Goal: Entertainment & Leisure: Consume media (video, audio)

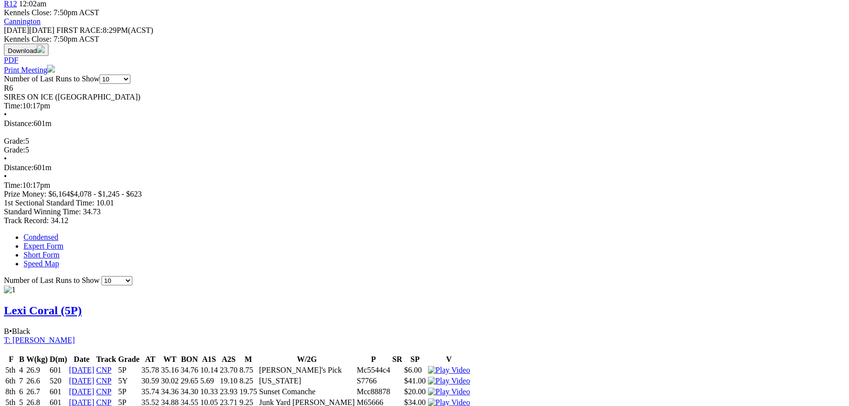
scroll to position [312, 0]
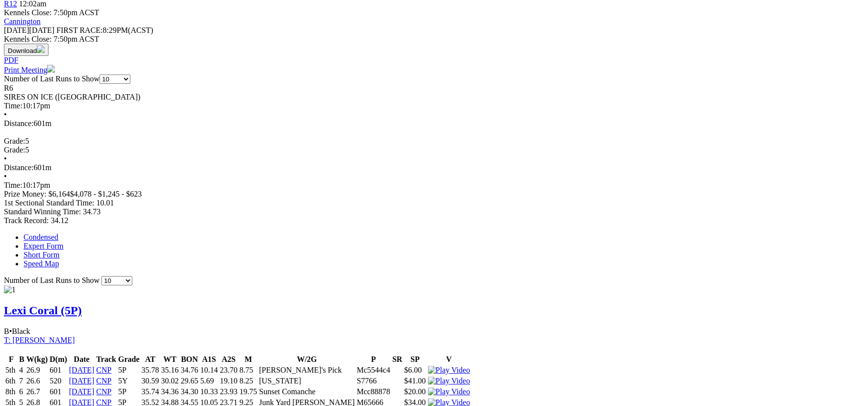
scroll to position [490, 0]
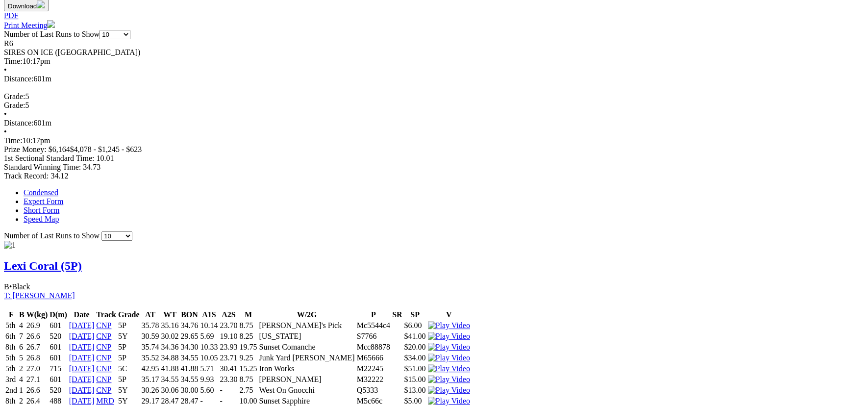
drag, startPoint x: 539, startPoint y: 36, endPoint x: 348, endPoint y: 50, distance: 191.1
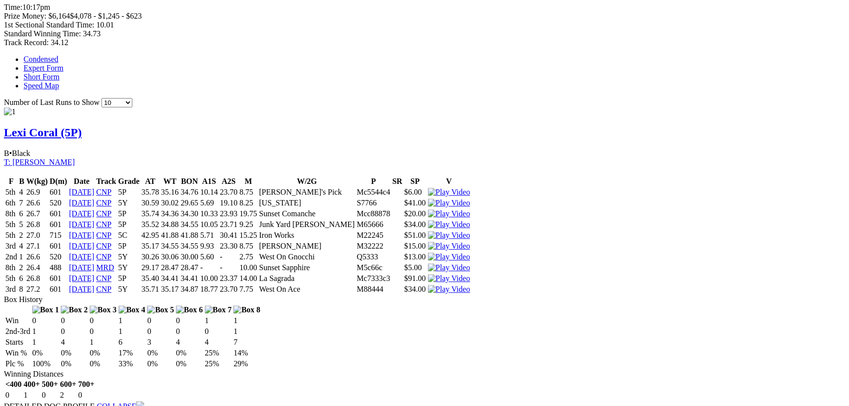
scroll to position [668, 0]
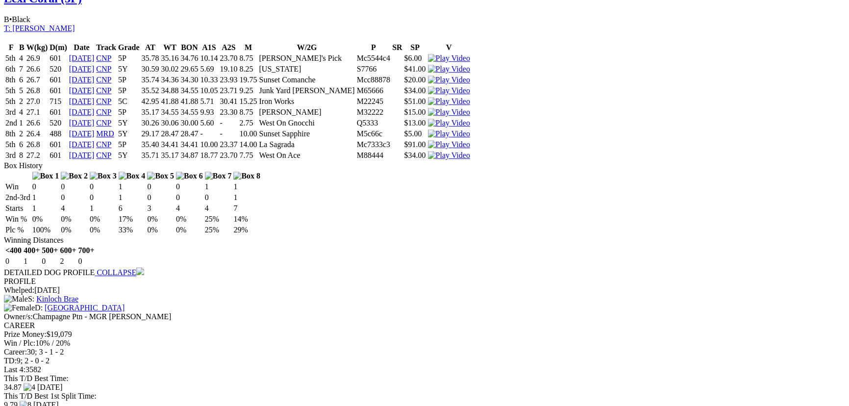
scroll to position [935, 0]
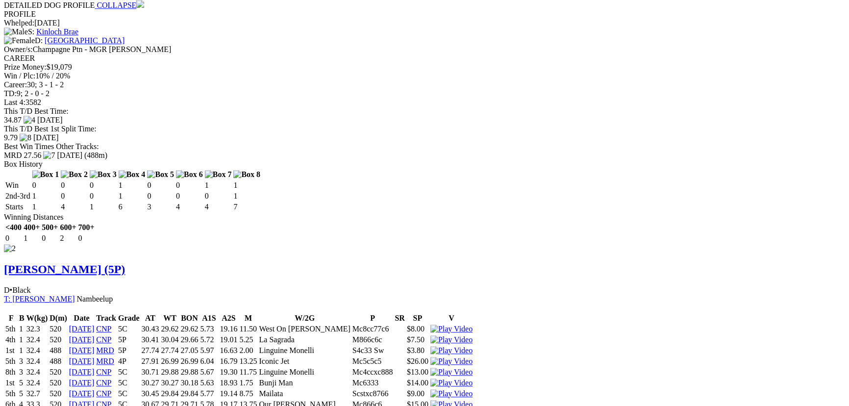
scroll to position [1069, 0]
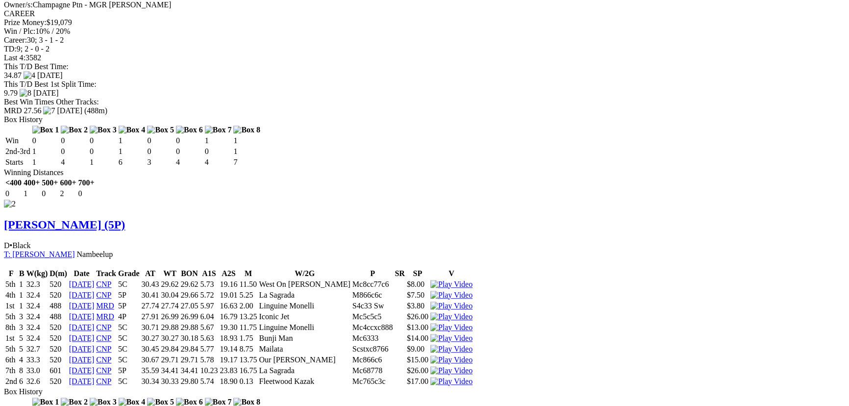
drag, startPoint x: 532, startPoint y: 28, endPoint x: 529, endPoint y: 40, distance: 12.1
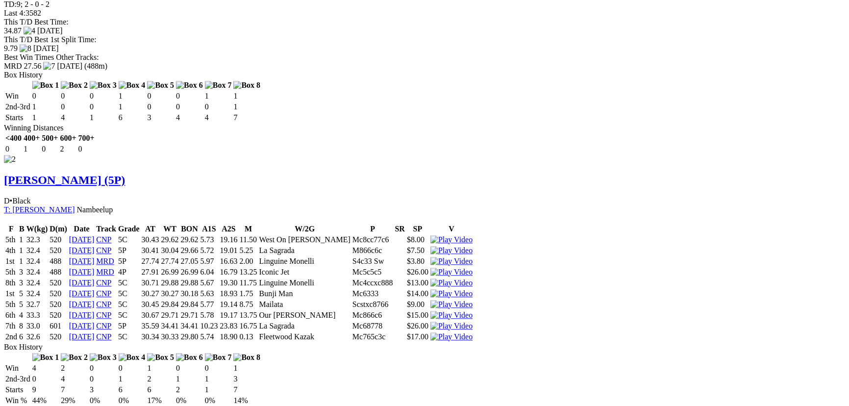
scroll to position [1247, 0]
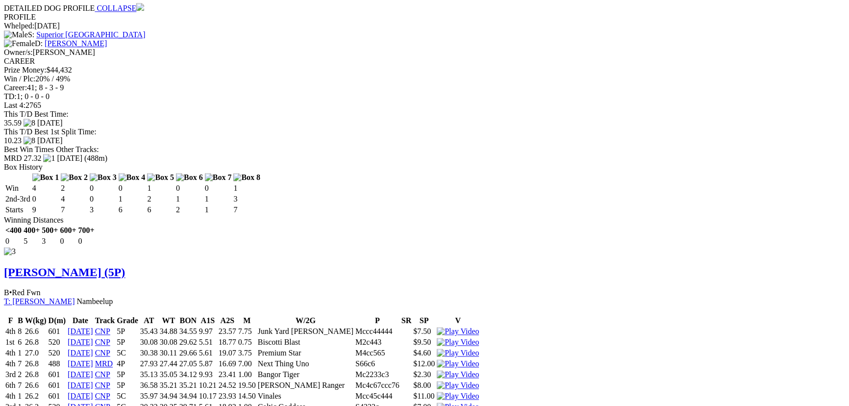
scroll to position [1470, 0]
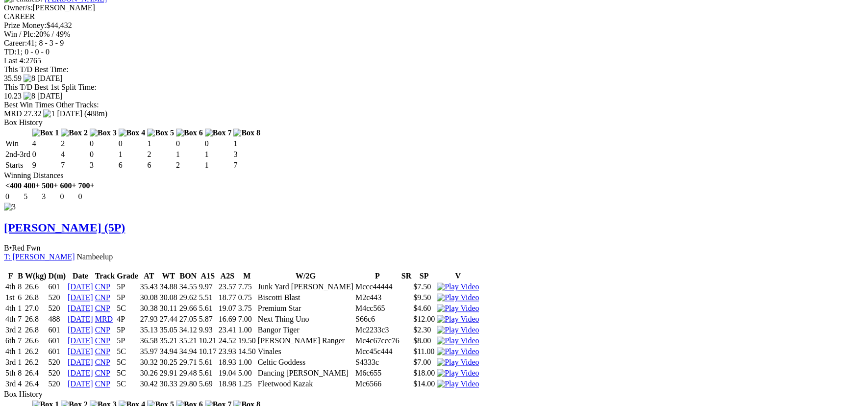
scroll to position [1692, 0]
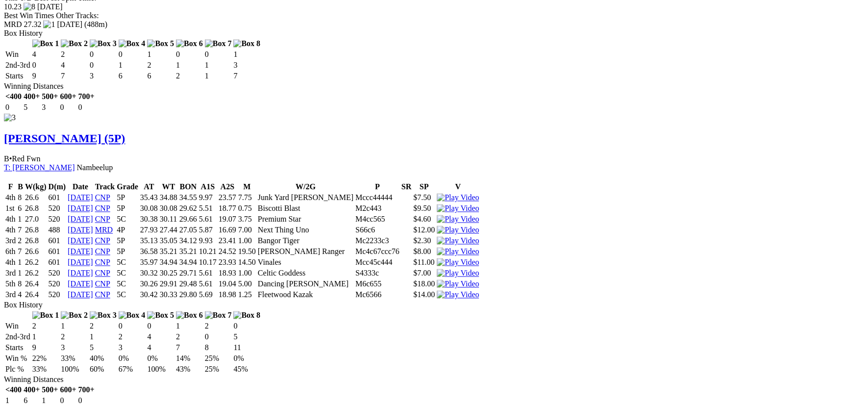
drag, startPoint x: 536, startPoint y: 28, endPoint x: 721, endPoint y: 32, distance: 185.2
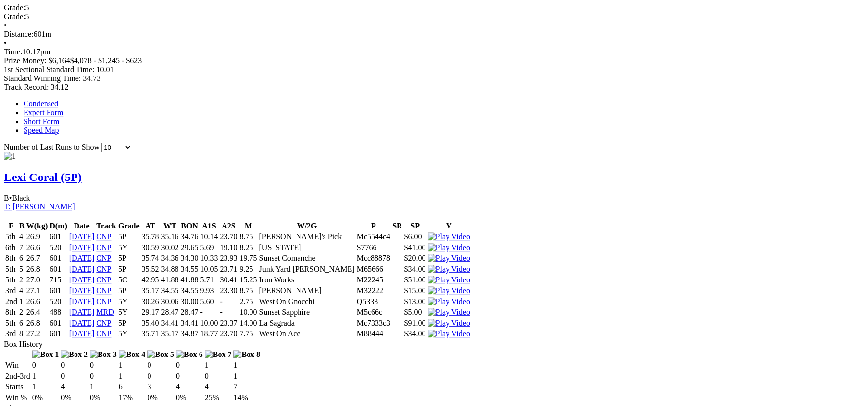
scroll to position [534, 0]
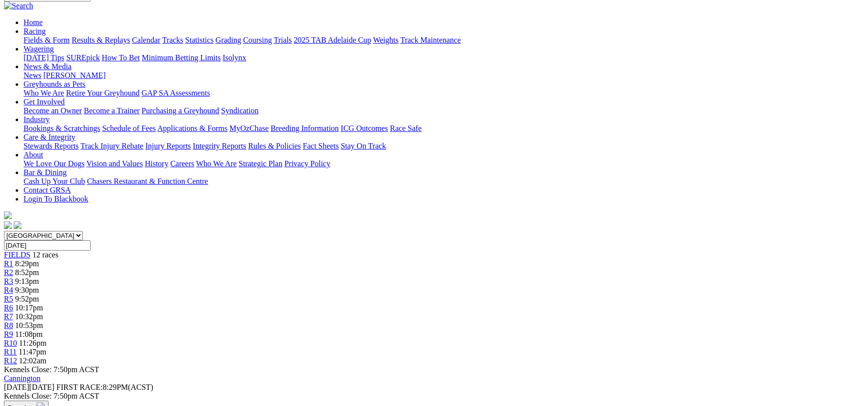
scroll to position [44, 0]
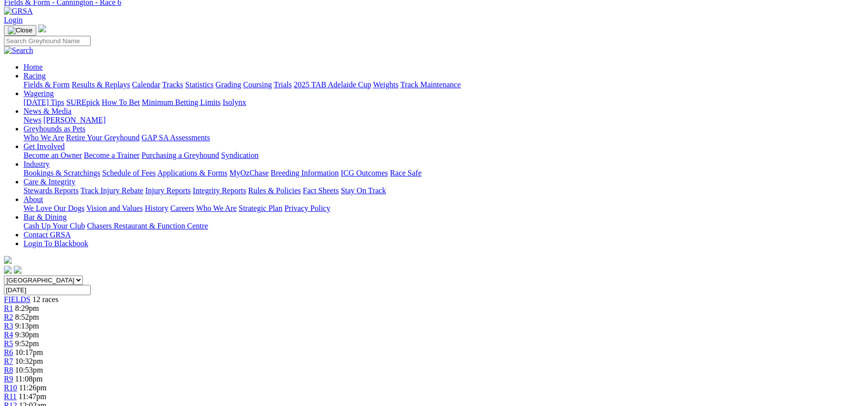
click at [13, 339] on link "R5" at bounding box center [8, 343] width 9 height 8
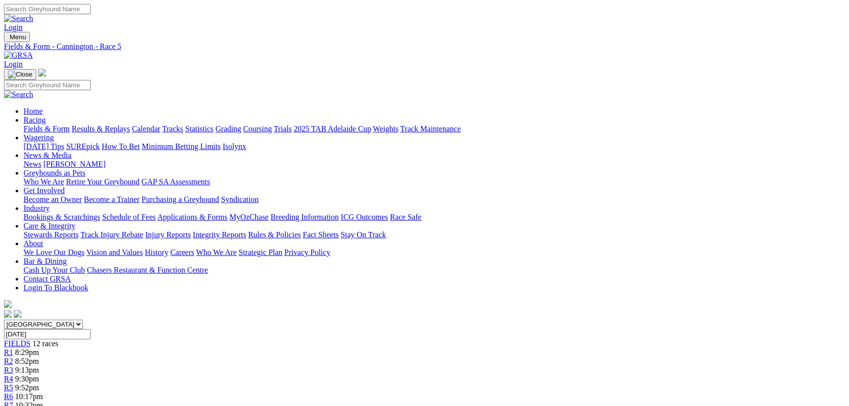
scroll to position [222, 0]
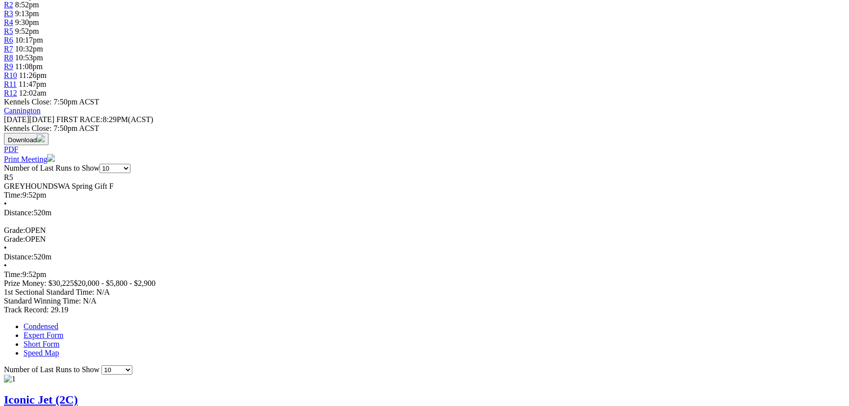
scroll to position [445, 0]
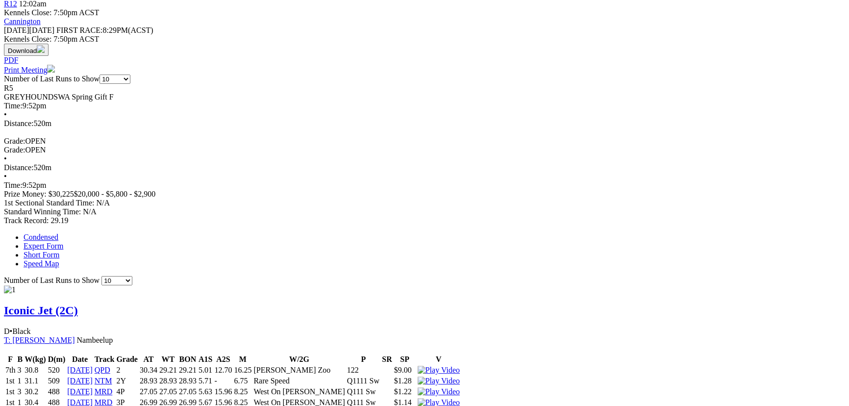
drag, startPoint x: 533, startPoint y: 33, endPoint x: 531, endPoint y: 44, distance: 11.4
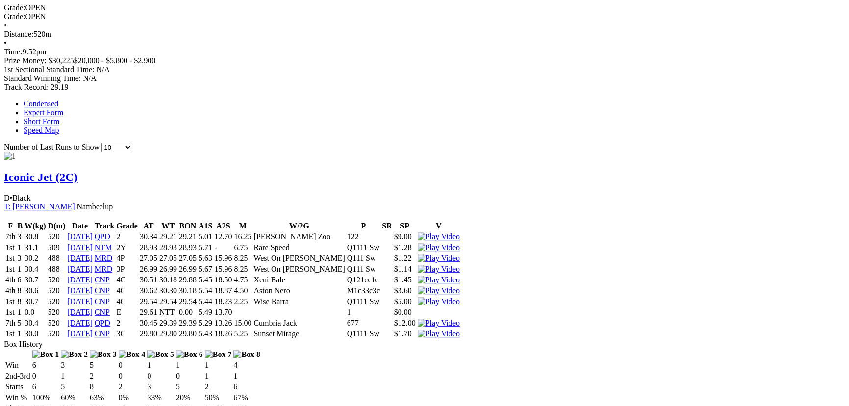
scroll to position [712, 0]
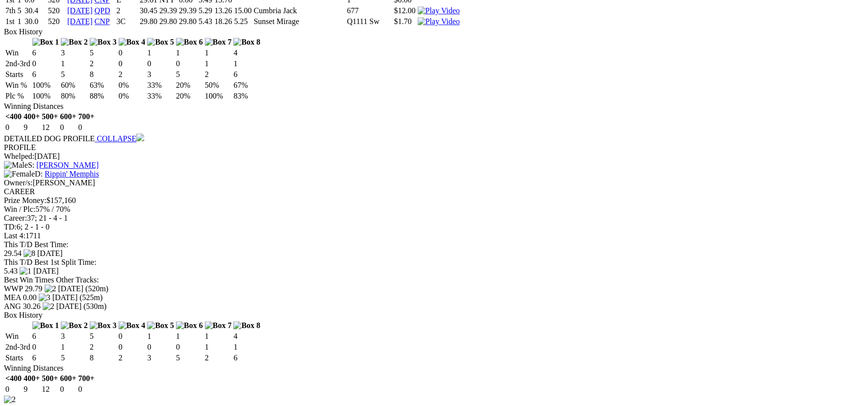
scroll to position [935, 0]
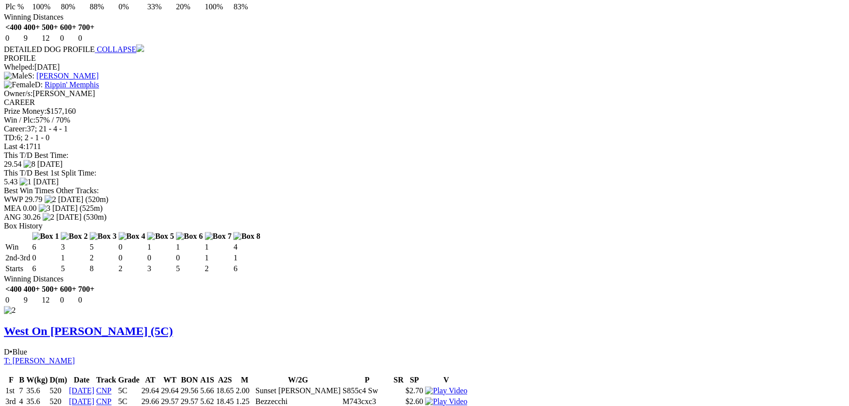
scroll to position [1113, 0]
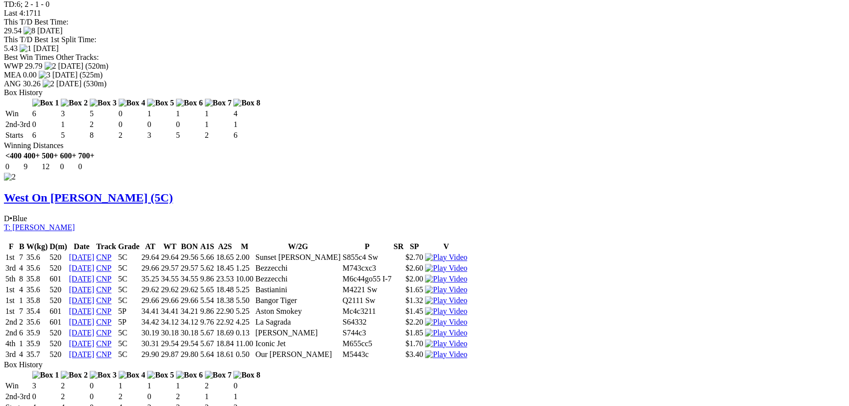
drag, startPoint x: 542, startPoint y: 26, endPoint x: 533, endPoint y: 30, distance: 10.1
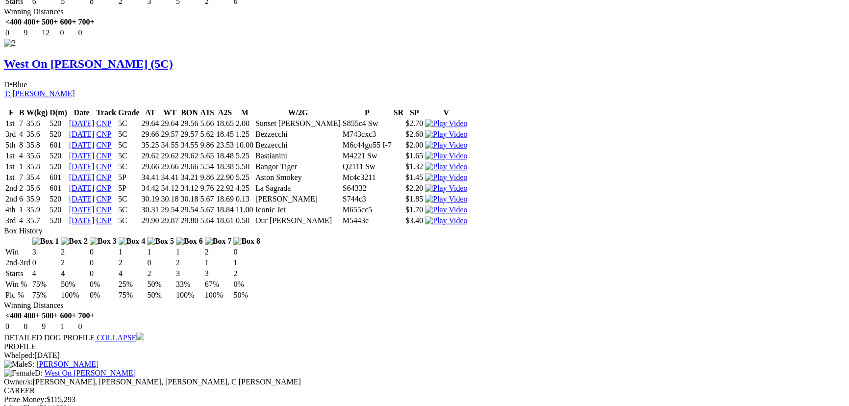
scroll to position [1336, 0]
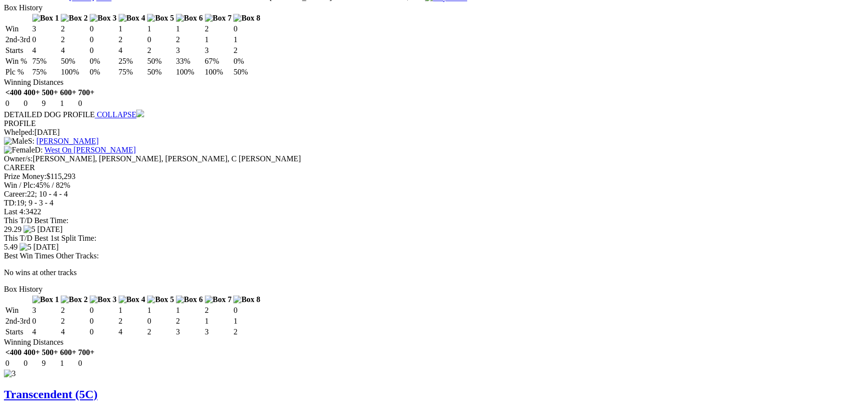
scroll to position [1425, 0]
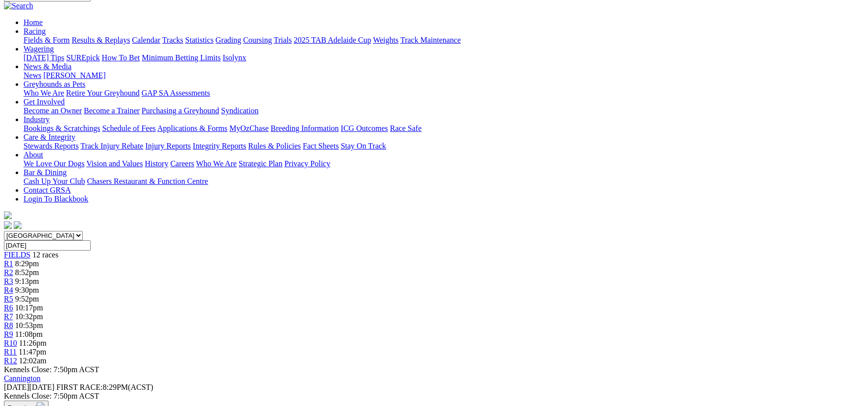
scroll to position [0, 0]
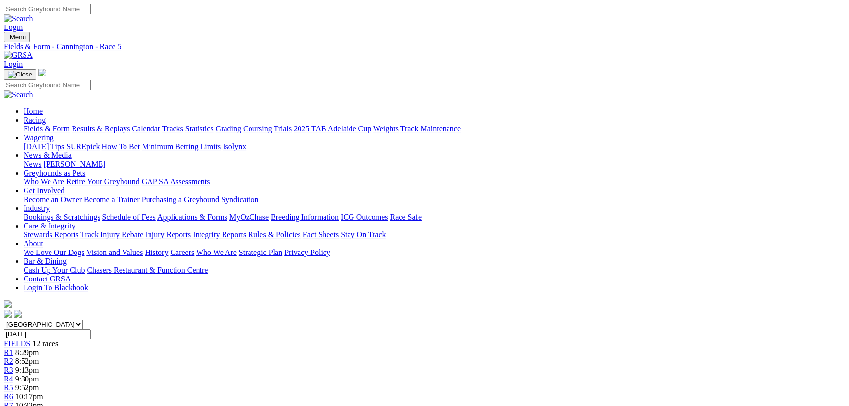
click at [13, 374] on link "R4" at bounding box center [8, 378] width 9 height 8
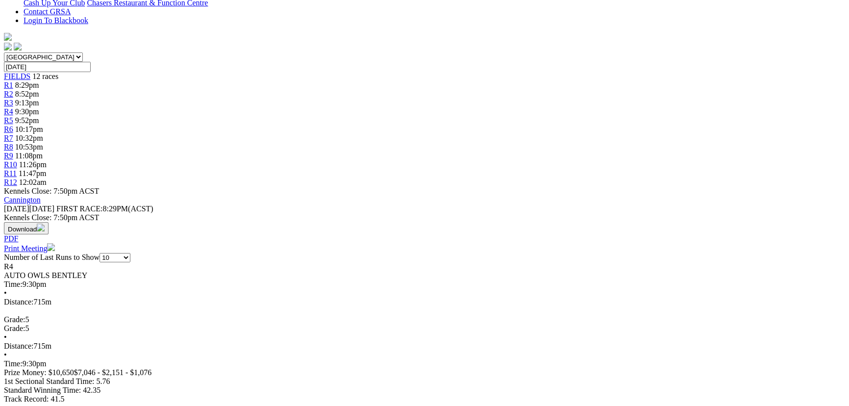
scroll to position [312, 0]
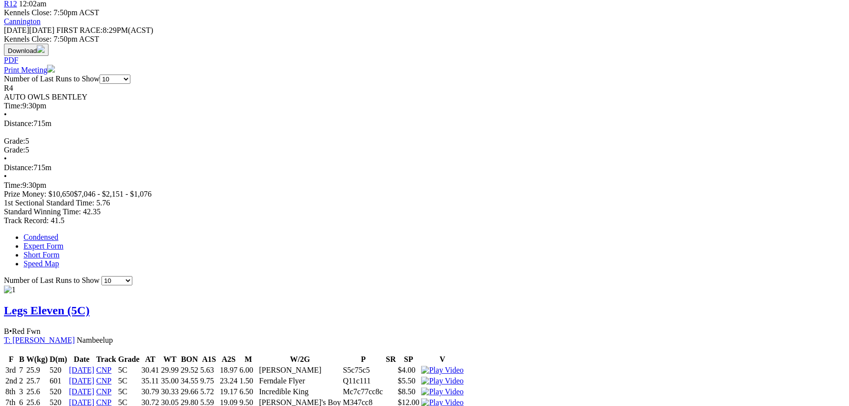
scroll to position [490, 0]
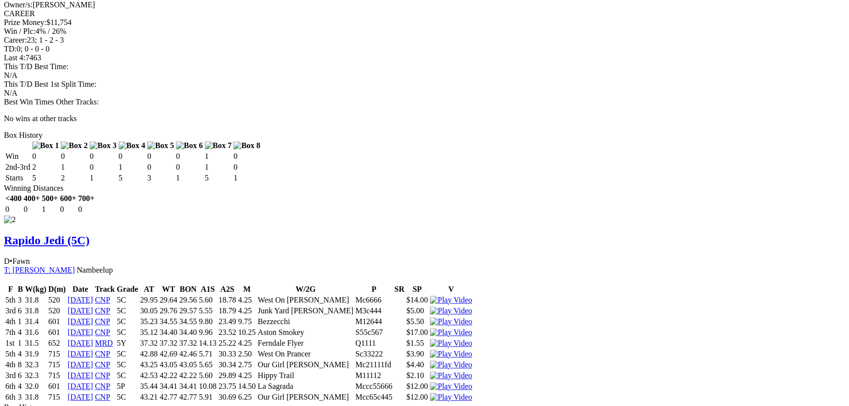
scroll to position [1113, 0]
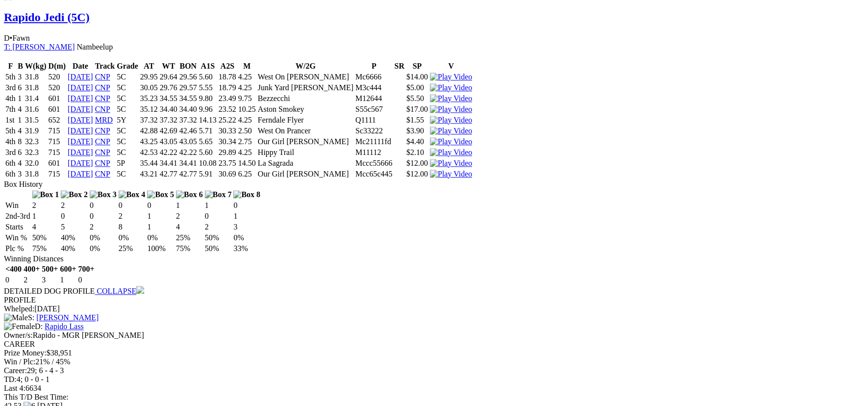
scroll to position [1336, 0]
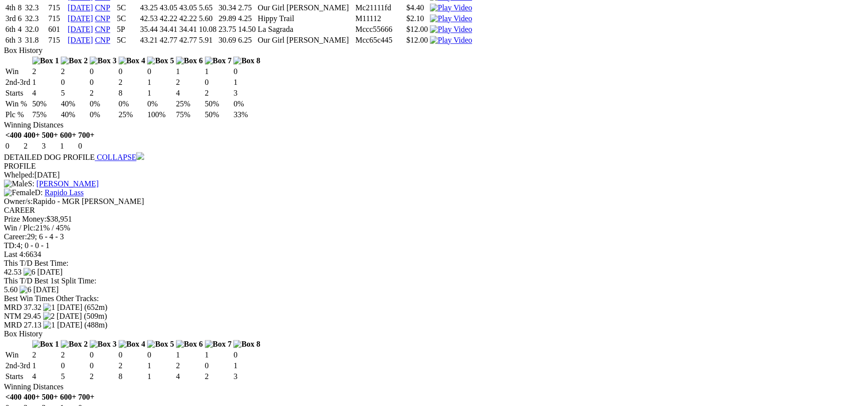
scroll to position [1603, 0]
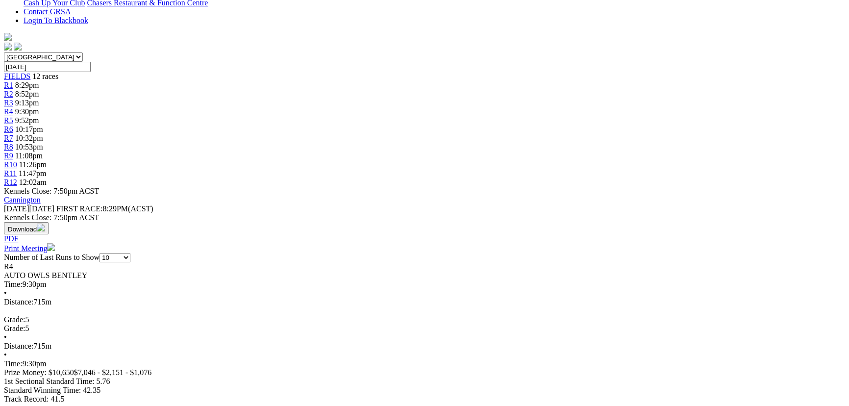
scroll to position [0, 0]
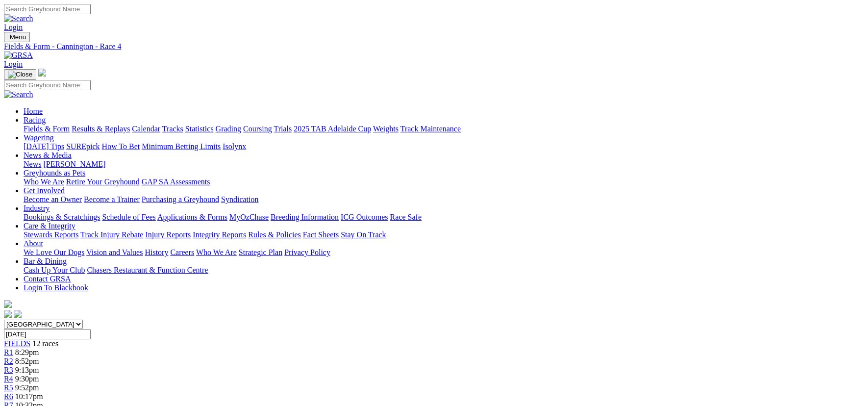
click at [13, 365] on link "R3" at bounding box center [8, 369] width 9 height 8
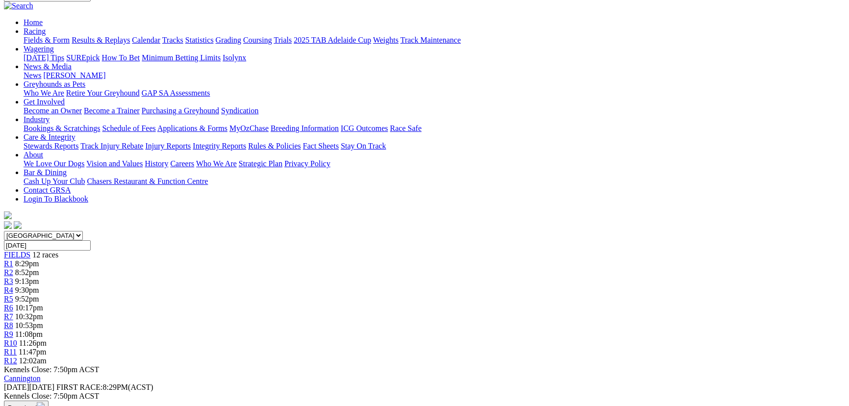
scroll to position [222, 0]
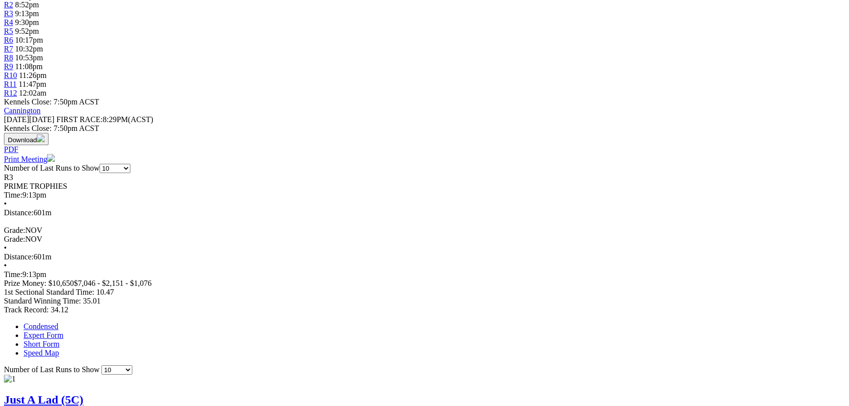
scroll to position [401, 0]
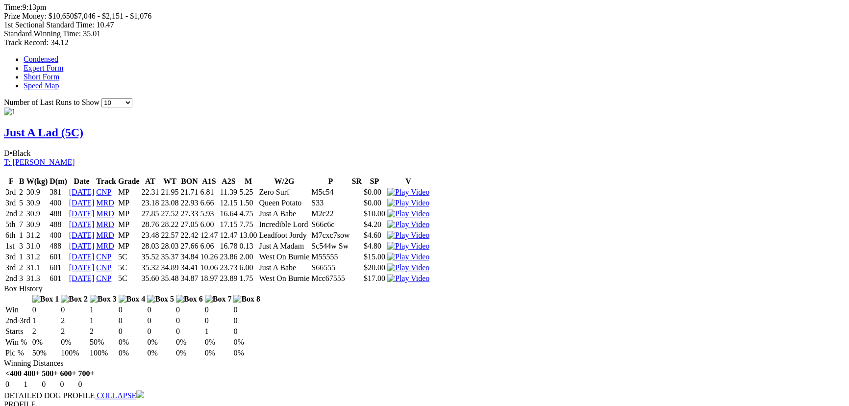
scroll to position [668, 0]
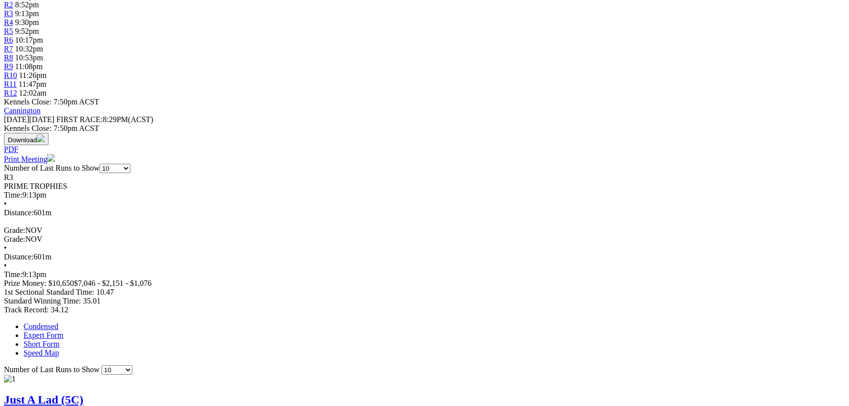
scroll to position [445, 0]
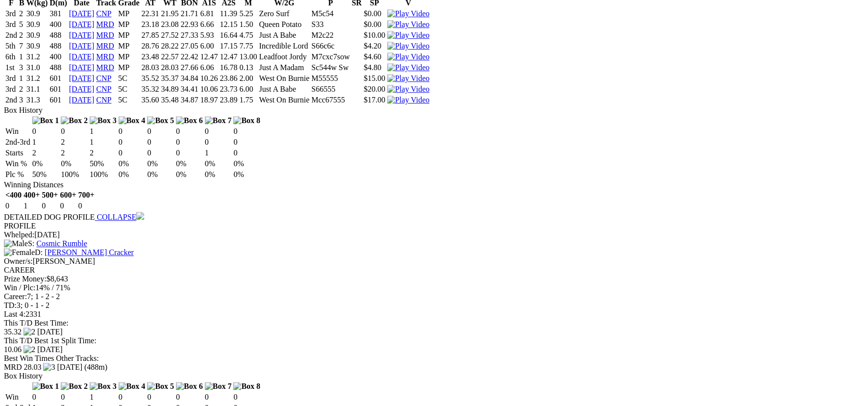
scroll to position [846, 0]
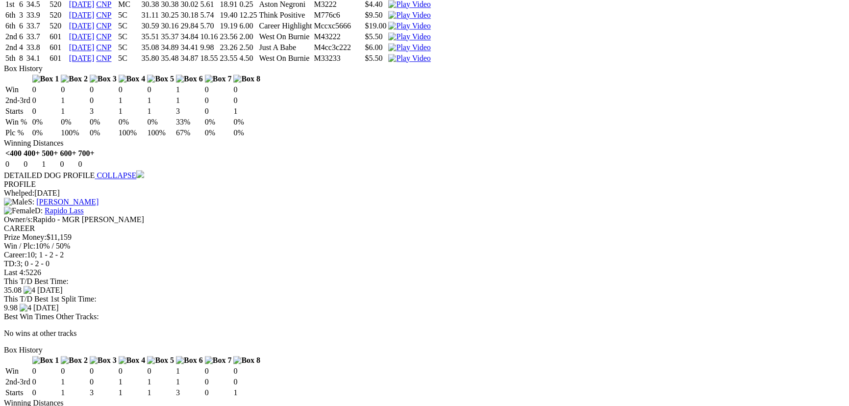
scroll to position [1336, 0]
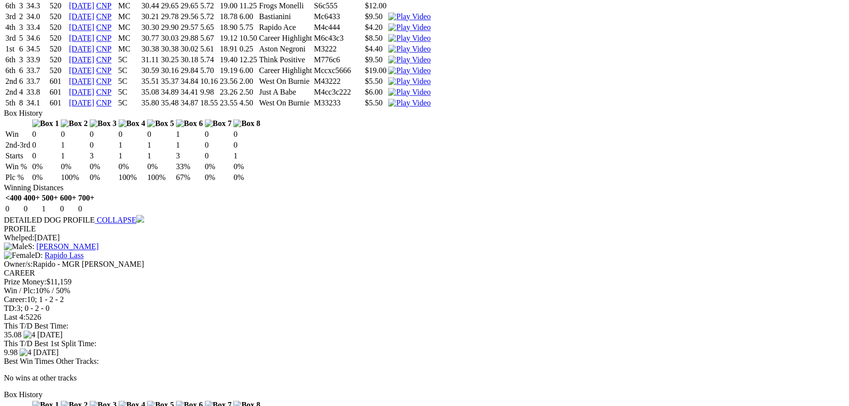
drag, startPoint x: 530, startPoint y: 27, endPoint x: 523, endPoint y: 36, distance: 11.5
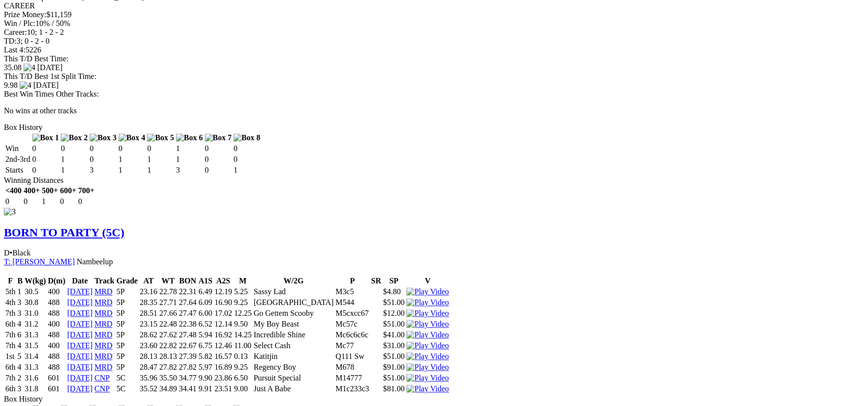
scroll to position [1737, 0]
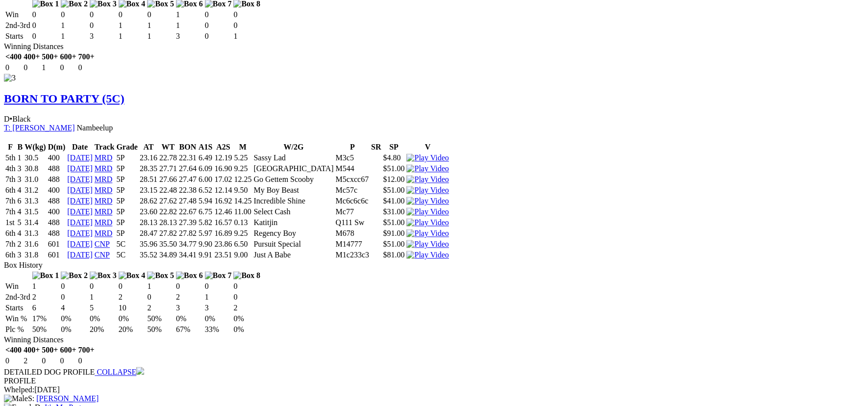
drag, startPoint x: 537, startPoint y: 32, endPoint x: 592, endPoint y: 54, distance: 58.7
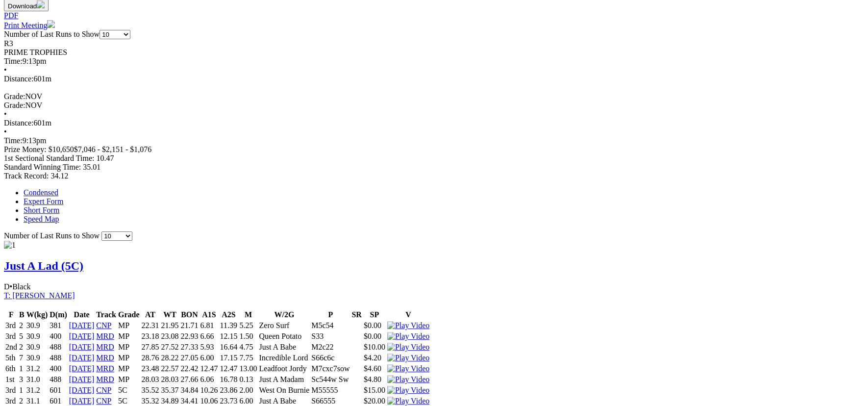
scroll to position [445, 0]
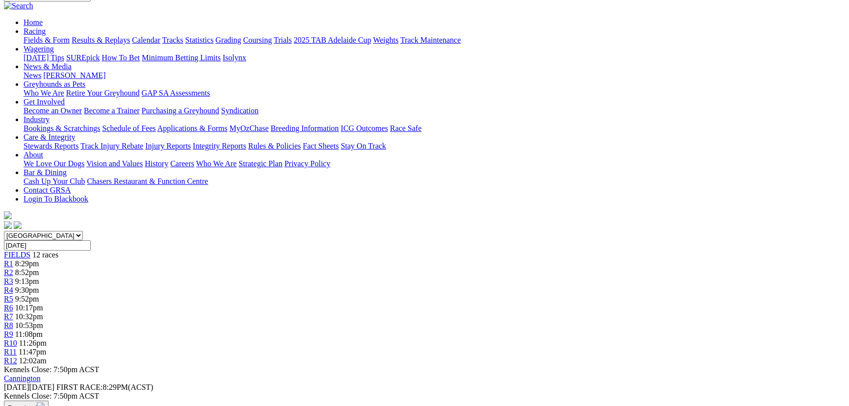
scroll to position [0, 0]
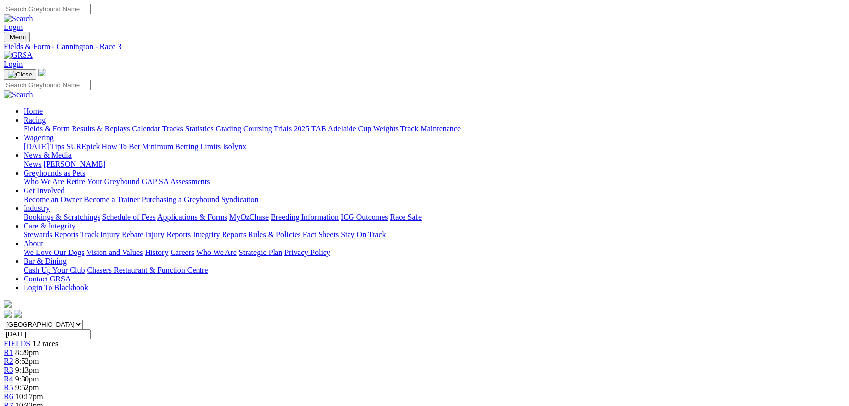
click at [39, 357] on span "8:52pm" at bounding box center [27, 361] width 24 height 8
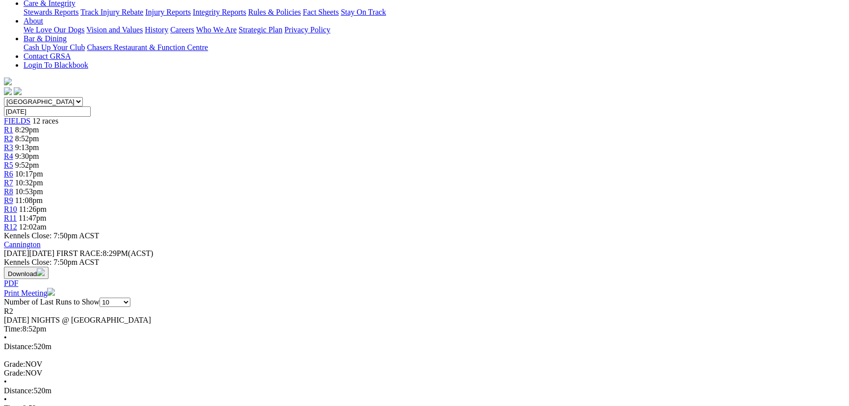
scroll to position [222, 0]
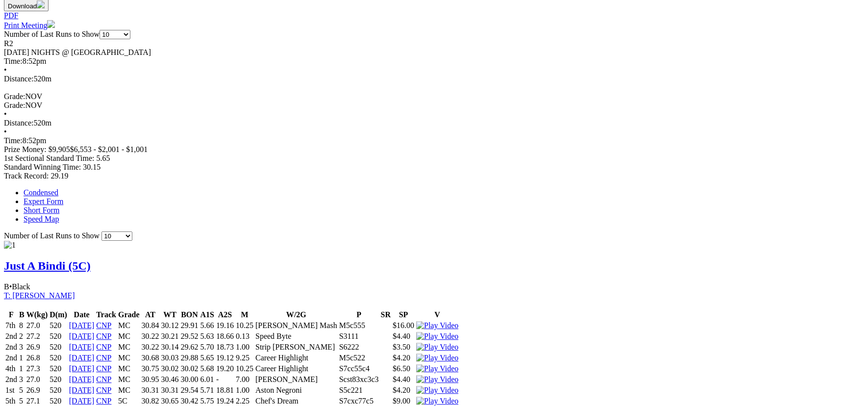
scroll to position [534, 0]
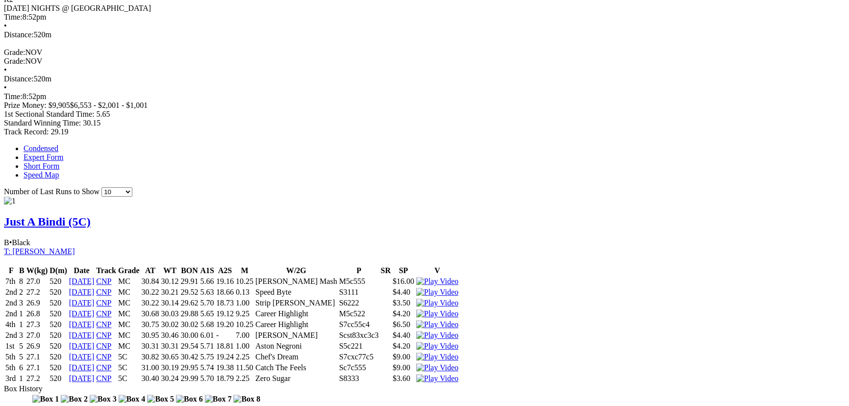
drag, startPoint x: 536, startPoint y: 162, endPoint x: 537, endPoint y: 155, distance: 6.5
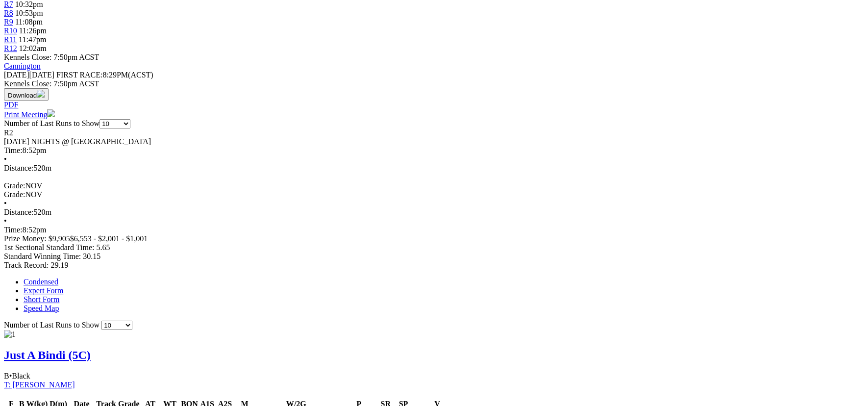
scroll to position [490, 0]
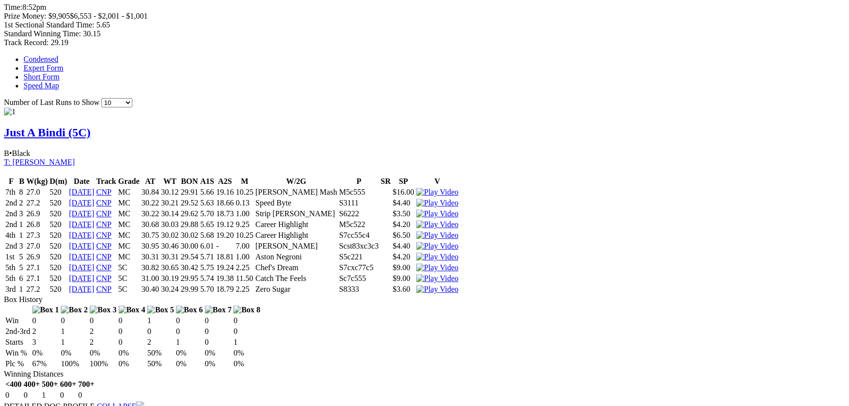
scroll to position [712, 0]
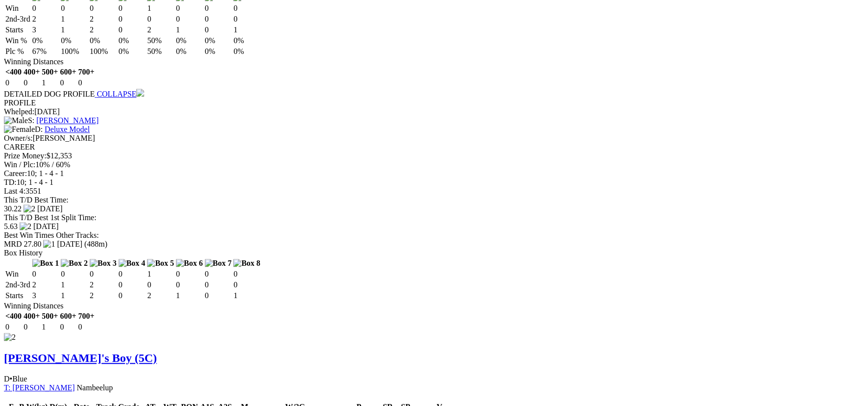
scroll to position [846, 0]
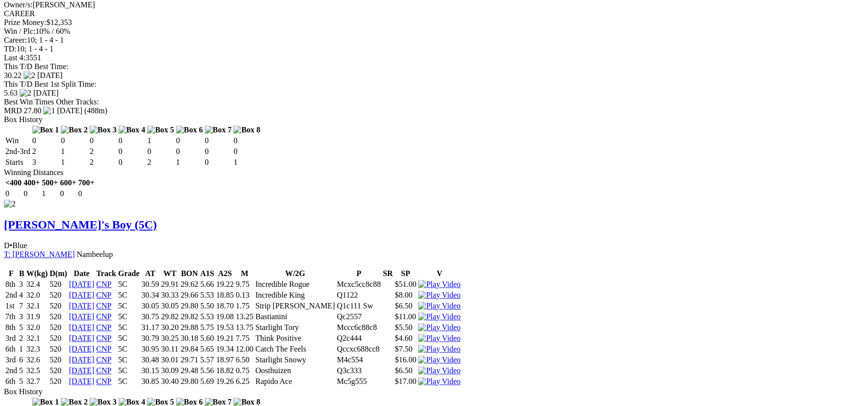
drag, startPoint x: 529, startPoint y: 34, endPoint x: 534, endPoint y: 70, distance: 35.6
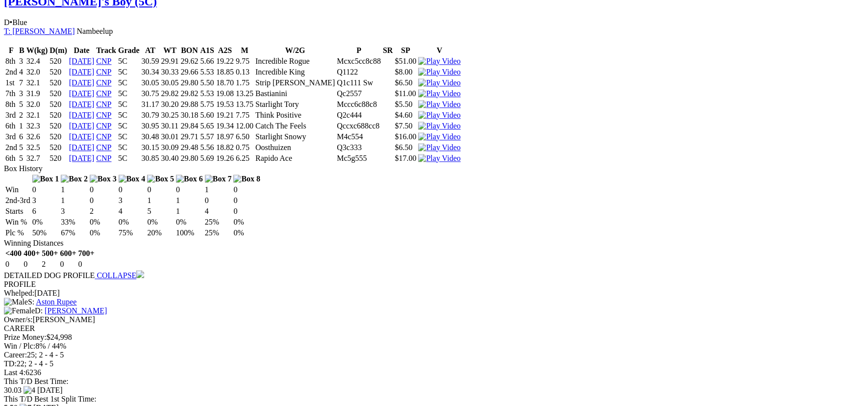
scroll to position [1336, 0]
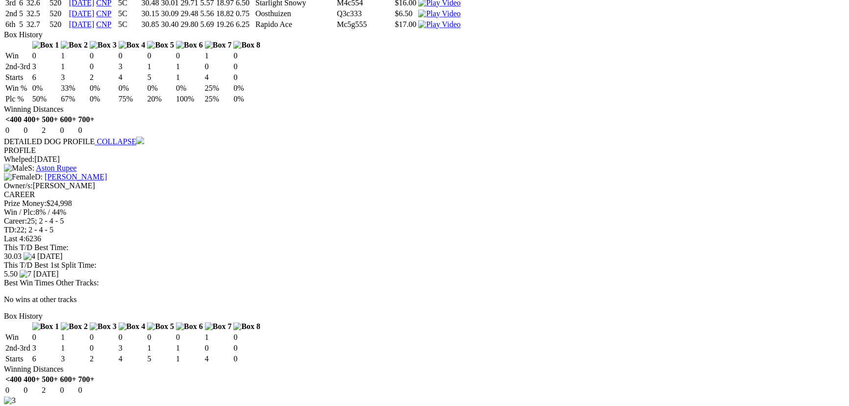
scroll to position [1470, 0]
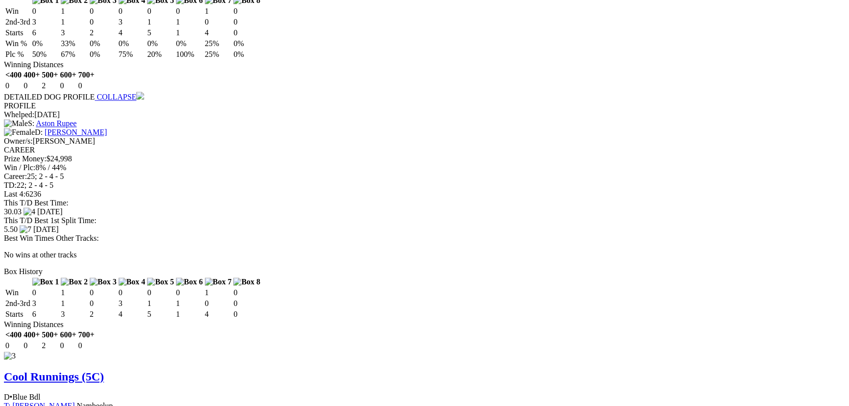
drag, startPoint x: 537, startPoint y: 24, endPoint x: 526, endPoint y: 100, distance: 76.3
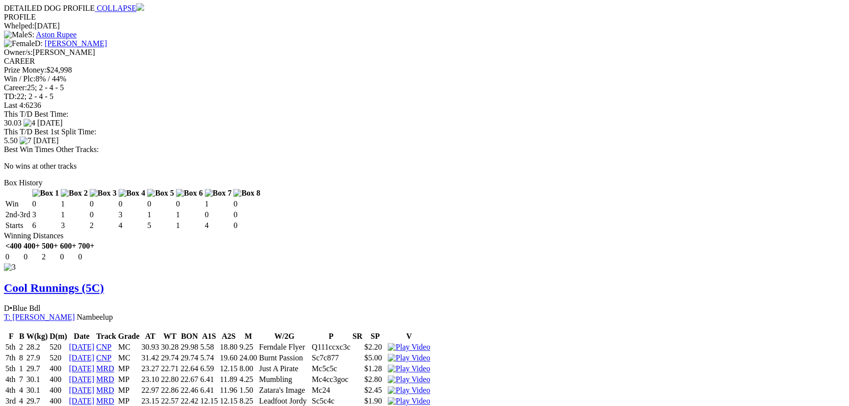
scroll to position [1692, 0]
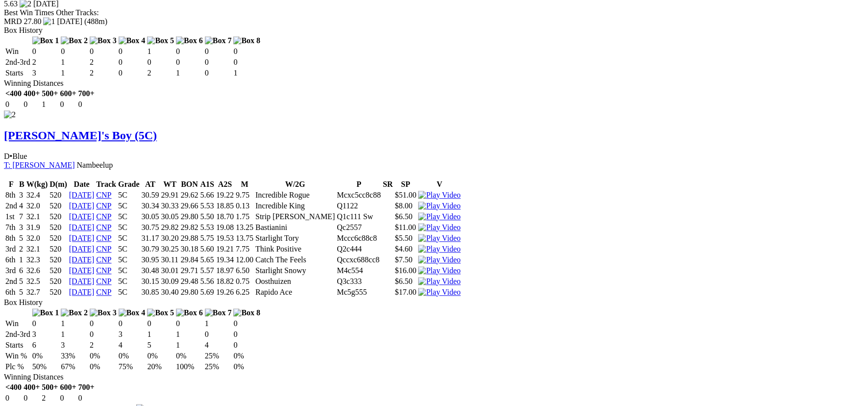
scroll to position [1202, 0]
